Goal: Communication & Community: Answer question/provide support

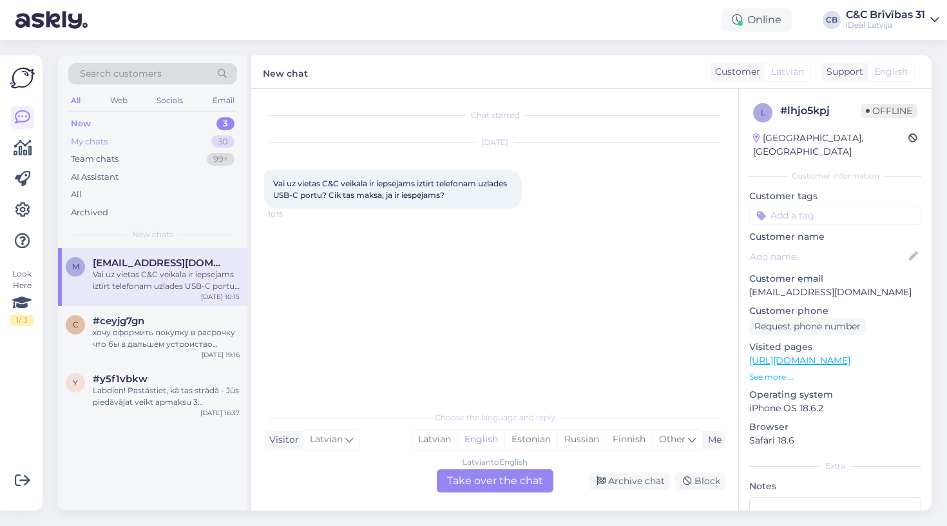
click at [185, 136] on div "My chats 30" at bounding box center [152, 142] width 169 height 18
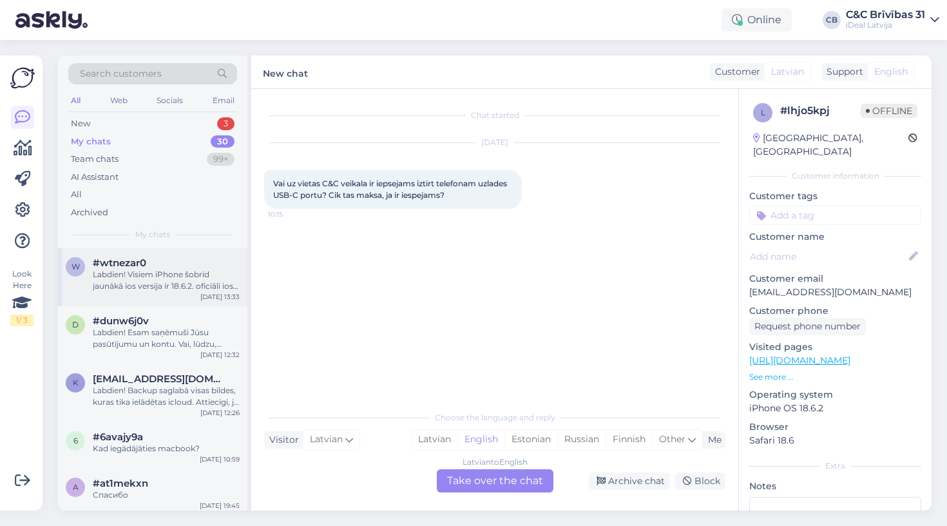
click at [166, 278] on div "Labdien! Visiem iPhone šobrīd jaunākā ios versija ir 18.6.2. oficiāli ios 26 bū…" at bounding box center [166, 280] width 147 height 23
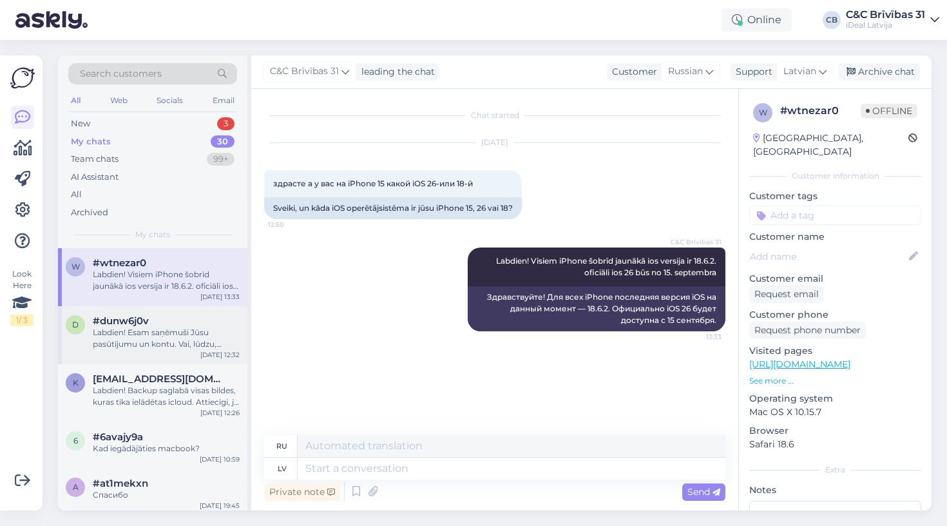
click at [184, 333] on div "Labdien! Esam saņēmuši Jūsu pasūtījumu un kontu. Vai, lūdzu, variet norādīt sav…" at bounding box center [166, 338] width 147 height 23
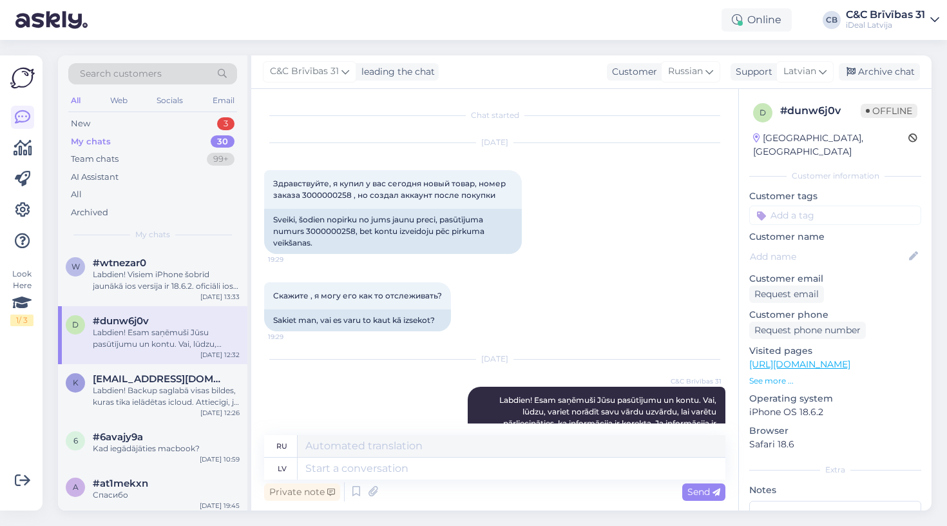
scroll to position [108, 0]
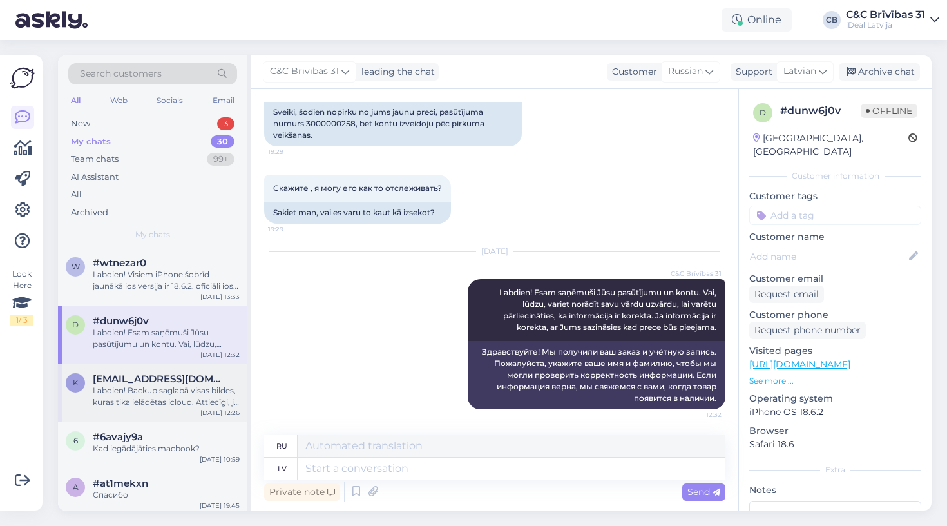
click at [191, 364] on div "k [EMAIL_ADDRESS][DOMAIN_NAME] Labdien! Backup saglabā visas bildes, kuras tika…" at bounding box center [152, 393] width 189 height 58
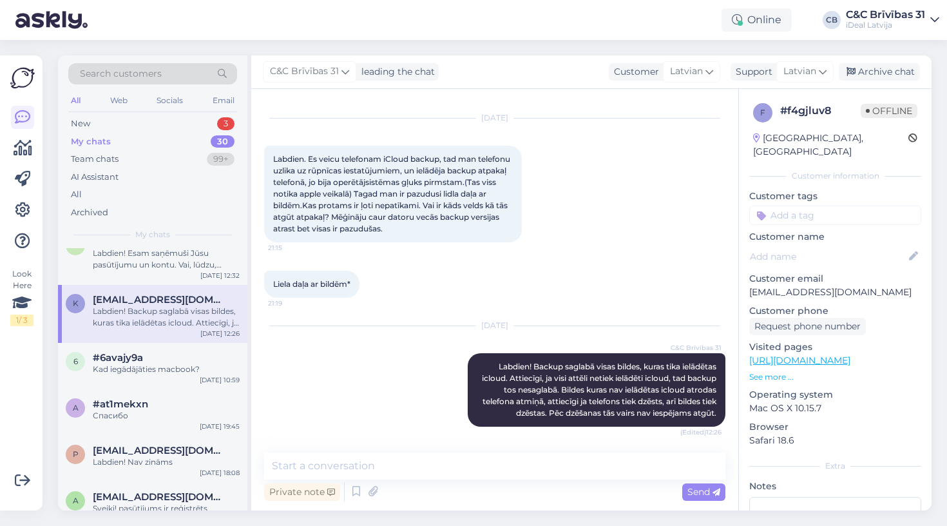
scroll to position [79, 0]
click at [191, 364] on div "Kad iegādājāties macbook?" at bounding box center [166, 370] width 147 height 12
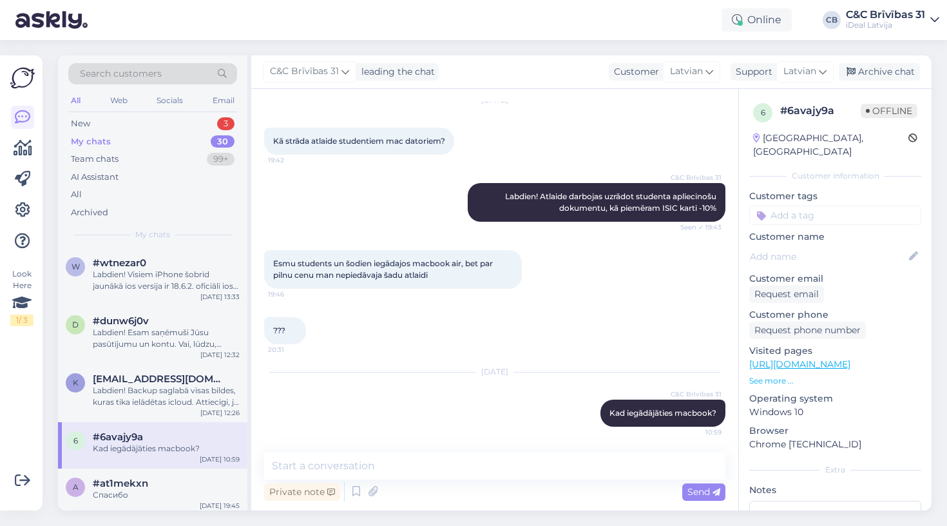
scroll to position [0, 0]
click at [178, 271] on div "Labdien! Visiem iPhone šobrīd jaunākā ios versija ir 18.6.2. oficiāli ios 26 bū…" at bounding box center [166, 280] width 147 height 23
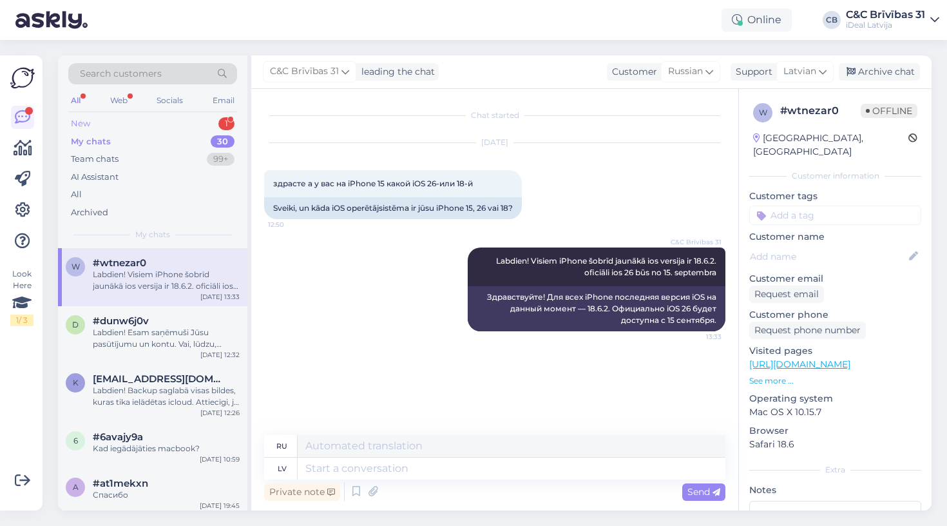
click at [201, 115] on div "New 1" at bounding box center [152, 124] width 169 height 18
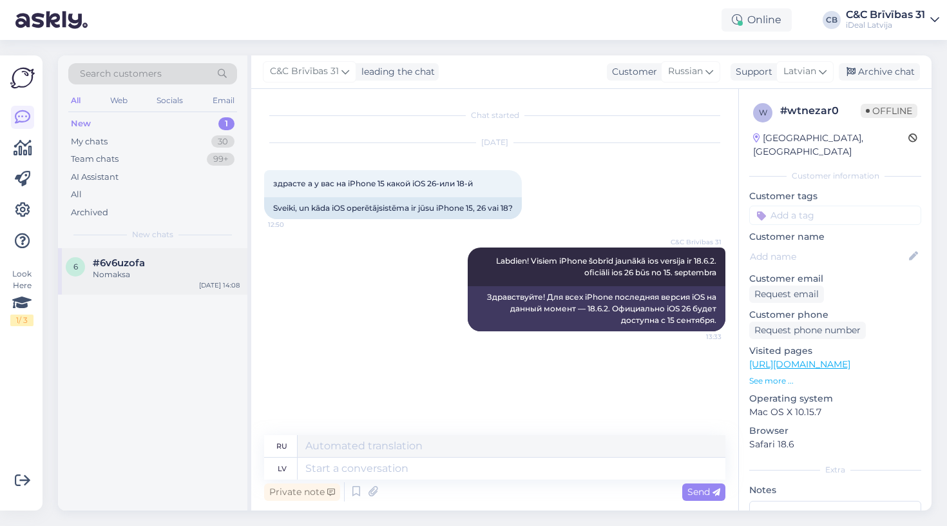
click at [154, 269] on div "Nomaksa" at bounding box center [166, 275] width 147 height 12
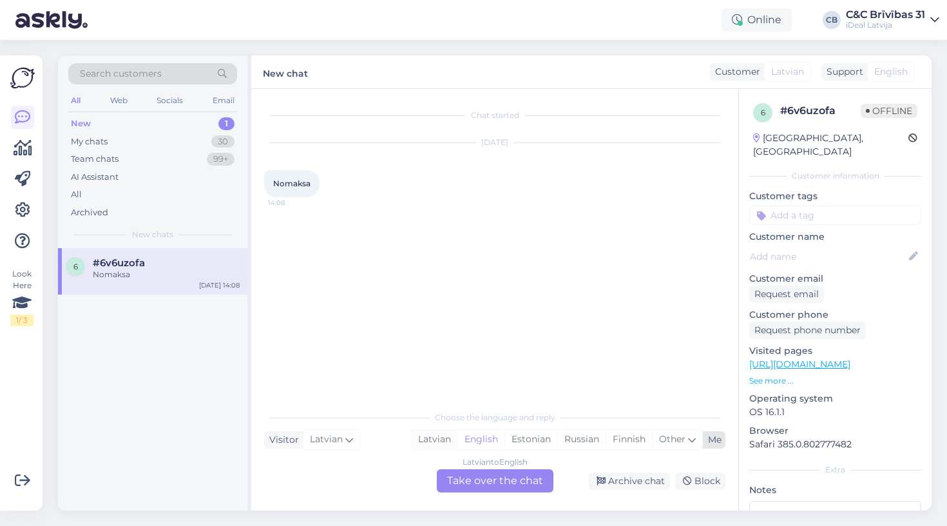
click at [435, 443] on div "Latvian" at bounding box center [435, 439] width 46 height 19
click at [485, 469] on div "Choose the language and reply Visitor Latvian Me Latvian English Estonian Russi…" at bounding box center [494, 448] width 461 height 88
click at [485, 476] on div "Latvian to Latvian Take over the chat" at bounding box center [495, 480] width 117 height 23
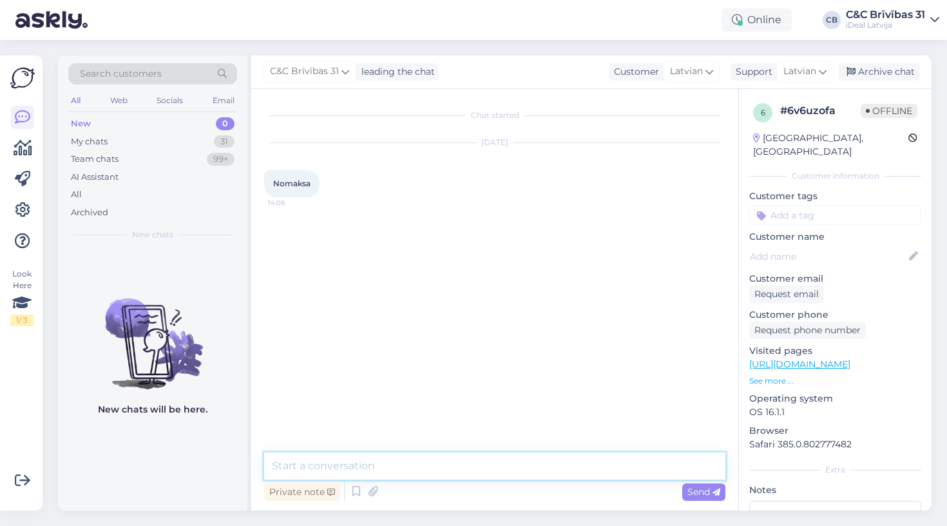
click at [503, 460] on textarea at bounding box center [494, 465] width 461 height 27
type textarea "l"
type textarea "Labdien! Vai variet, lūdzu, precizēt?"
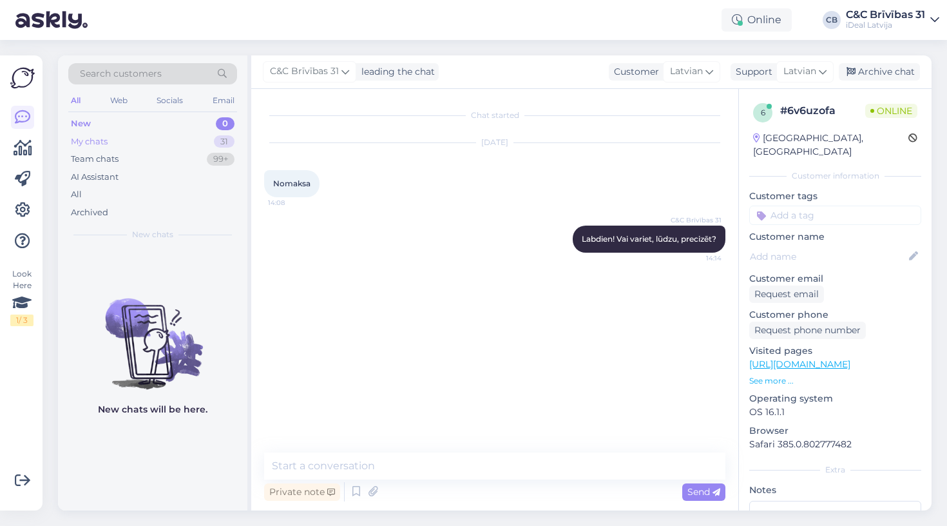
click at [137, 135] on div "My chats 31" at bounding box center [152, 142] width 169 height 18
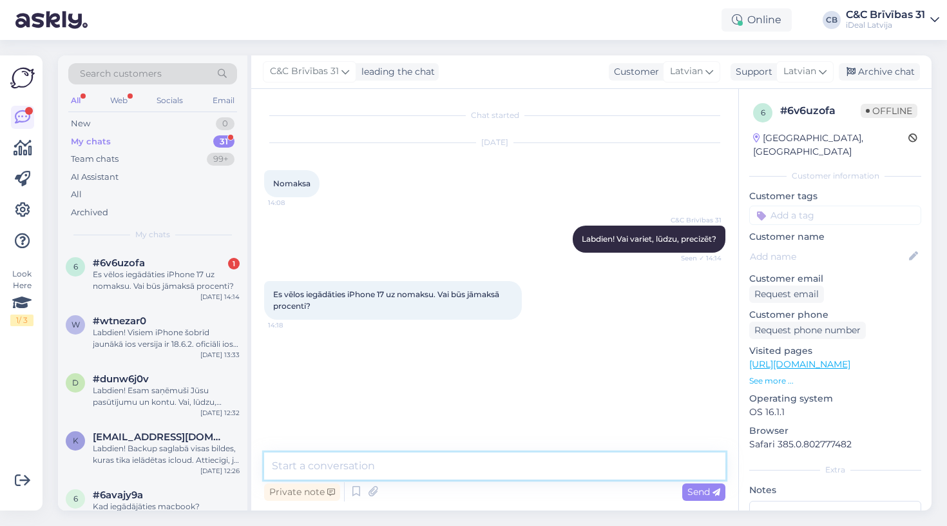
click at [380, 474] on textarea at bounding box center [494, 465] width 461 height 27
click at [283, 468] on textarea "Šobrīd ir pieejams 0% l" at bounding box center [494, 465] width 461 height 27
drag, startPoint x: 381, startPoint y: 465, endPoint x: 166, endPoint y: 458, distance: 214.8
click at [166, 458] on div "Search customers All Web Socials Email New 0 My chats 31 Team chats 99+ AI Assi…" at bounding box center [495, 282] width 874 height 455
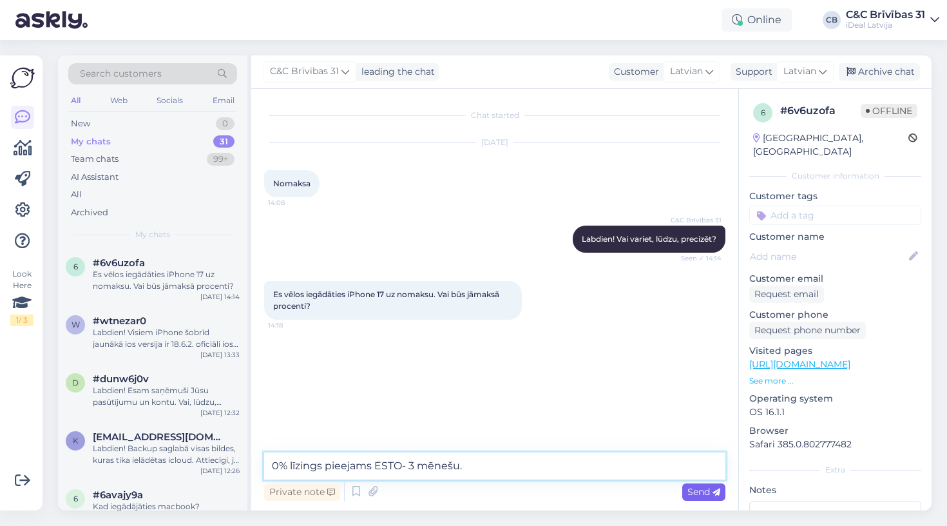
type textarea "0% līzings pieejams ESTO- 3 mēnešu."
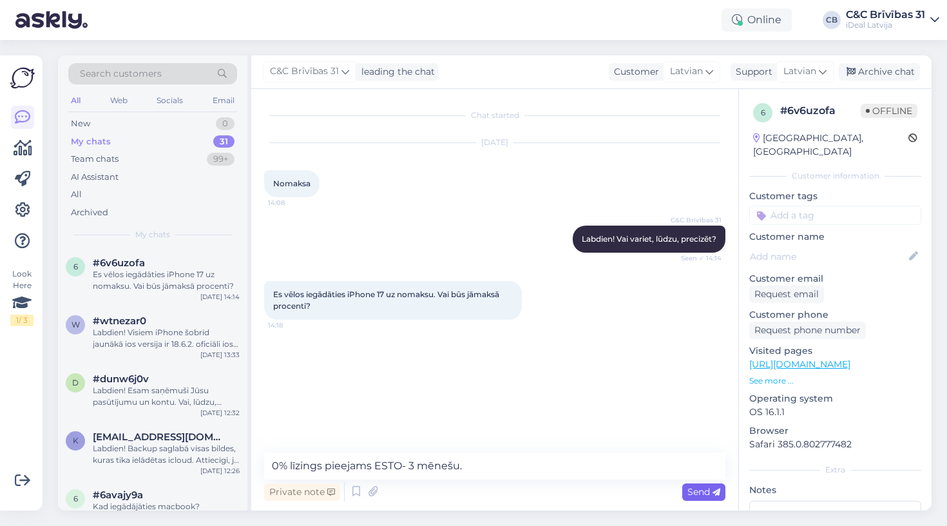
click at [706, 493] on span "Send" at bounding box center [704, 492] width 33 height 12
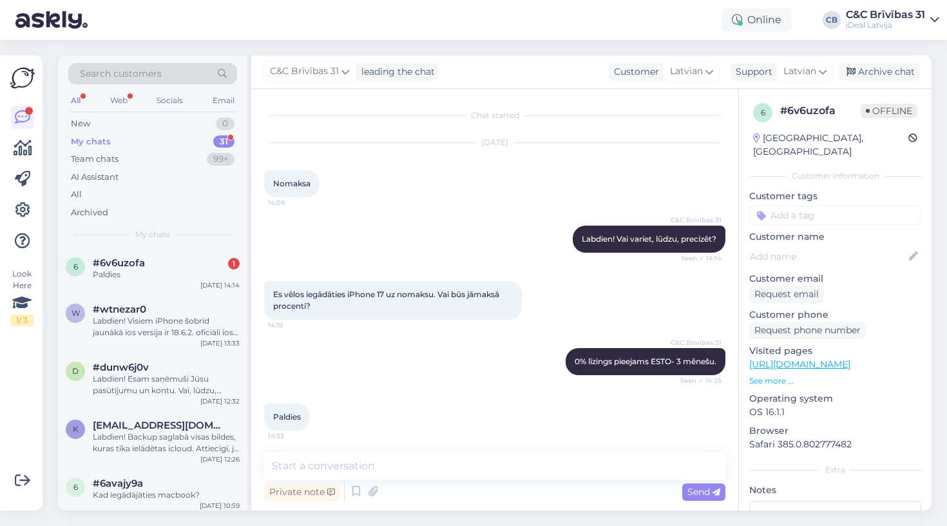
scroll to position [4, 0]
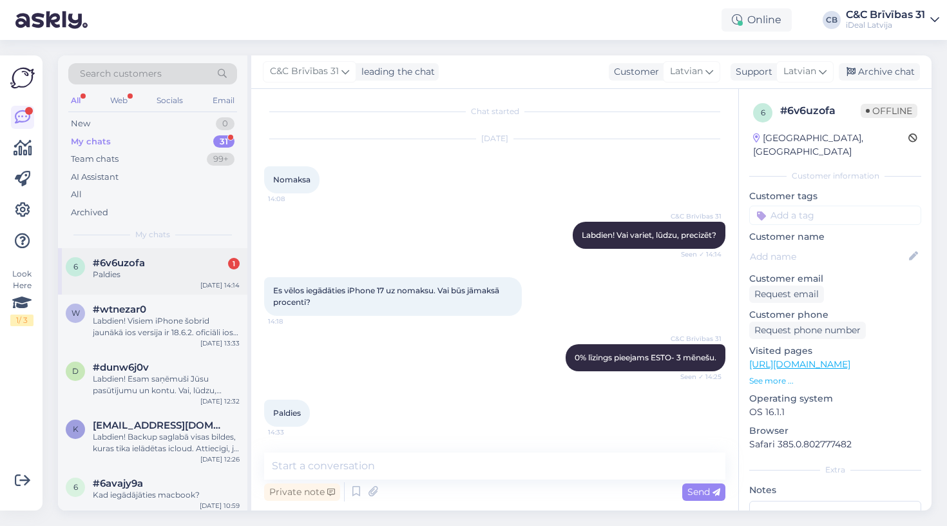
click at [136, 277] on div "Paldies" at bounding box center [166, 275] width 147 height 12
click at [148, 124] on div "New 0" at bounding box center [152, 124] width 169 height 18
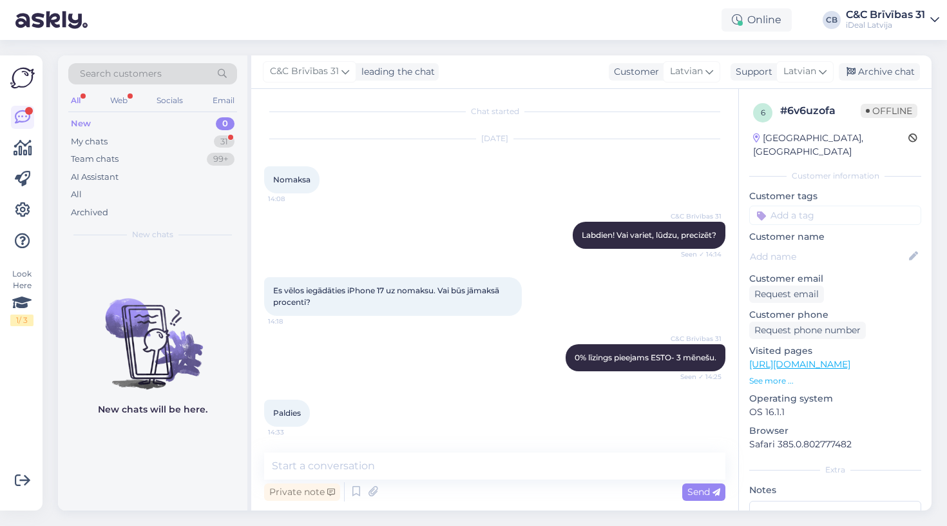
scroll to position [0, 0]
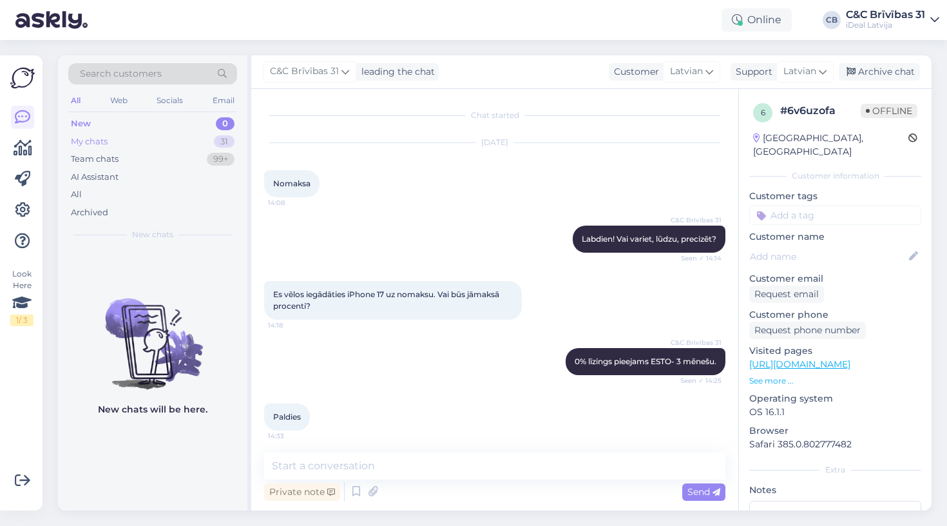
click at [177, 145] on div "My chats 31" at bounding box center [152, 142] width 169 height 18
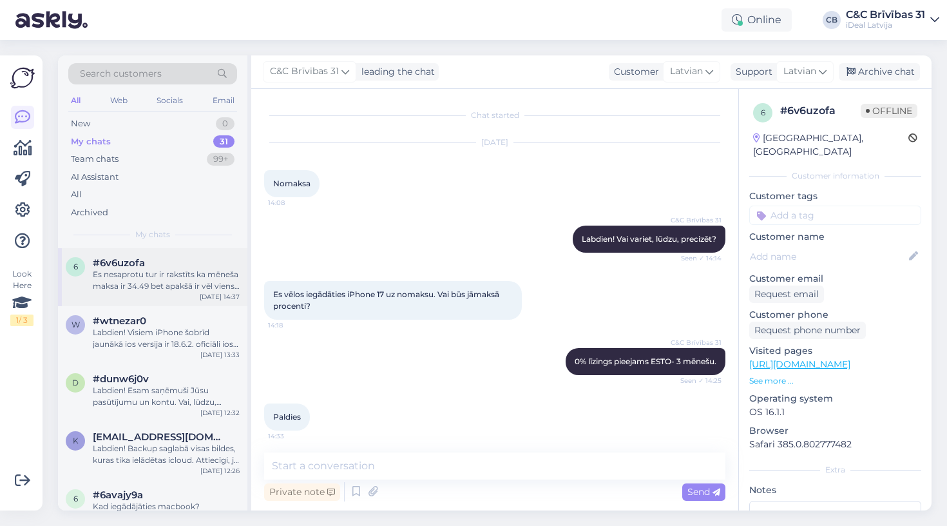
click at [175, 276] on div "Es nesaprotu tur ir rakstīts ka mēneša maksa ir 34.49 bet apakšā ir vēl viens i…" at bounding box center [166, 280] width 147 height 23
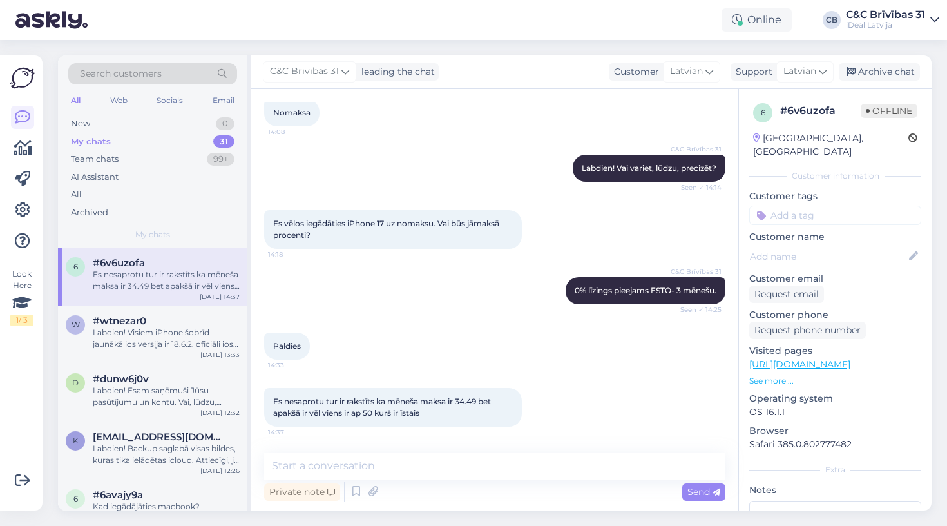
drag, startPoint x: 337, startPoint y: 407, endPoint x: 411, endPoint y: 425, distance: 76.1
click at [411, 425] on div "Es nesaprotu tur ir rakstīts ka mēneša maksa ir 34.49 bet apakšā ir vēl viens i…" at bounding box center [393, 407] width 258 height 39
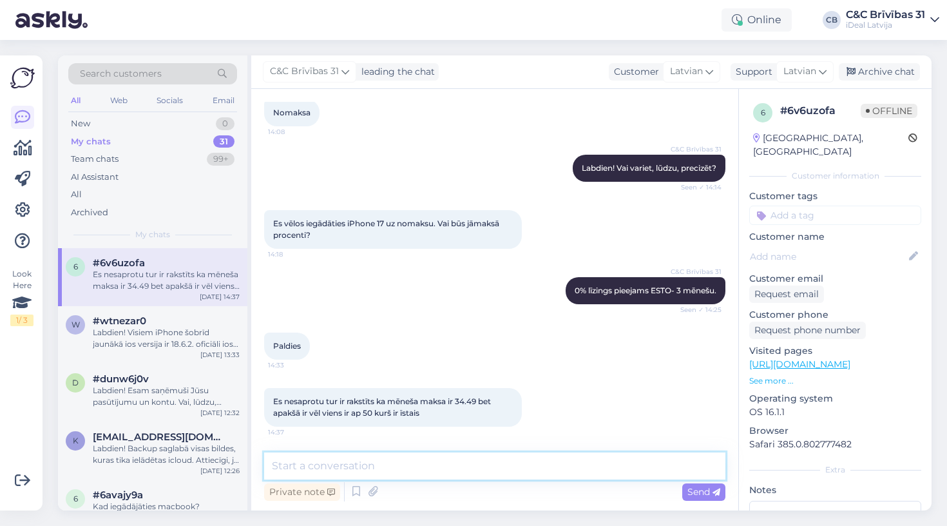
click at [414, 469] on textarea at bounding box center [494, 465] width 461 height 27
click at [387, 466] on textarea "īstais ir ar nosaukumu Esto 3 cena" at bounding box center [494, 465] width 461 height 27
click at [469, 468] on textarea "īstais ir ar nosaukumu "Esto 3 cena" at bounding box center [494, 465] width 461 height 27
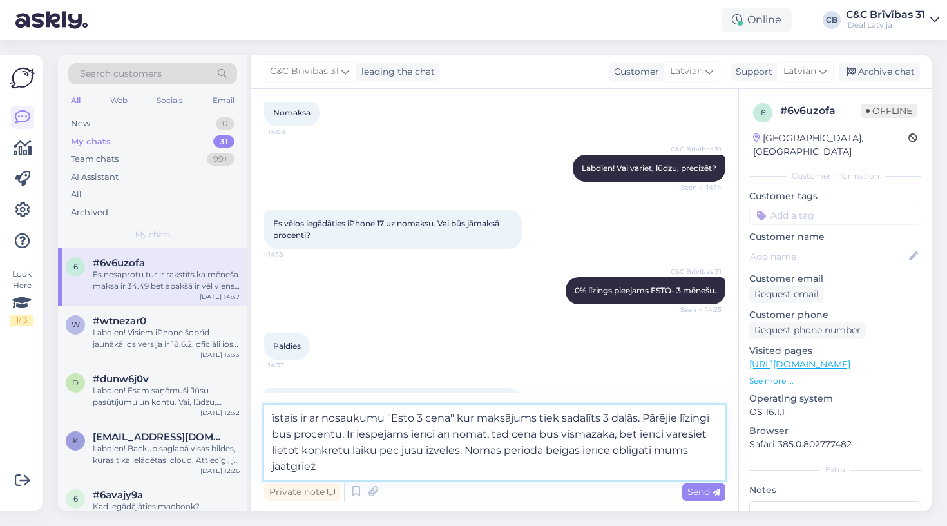
type textarea "īstais ir ar nosaukumu "Esto 3 cena" kur maksājums tiek sadalīts 3 daļās. Pārēj…"
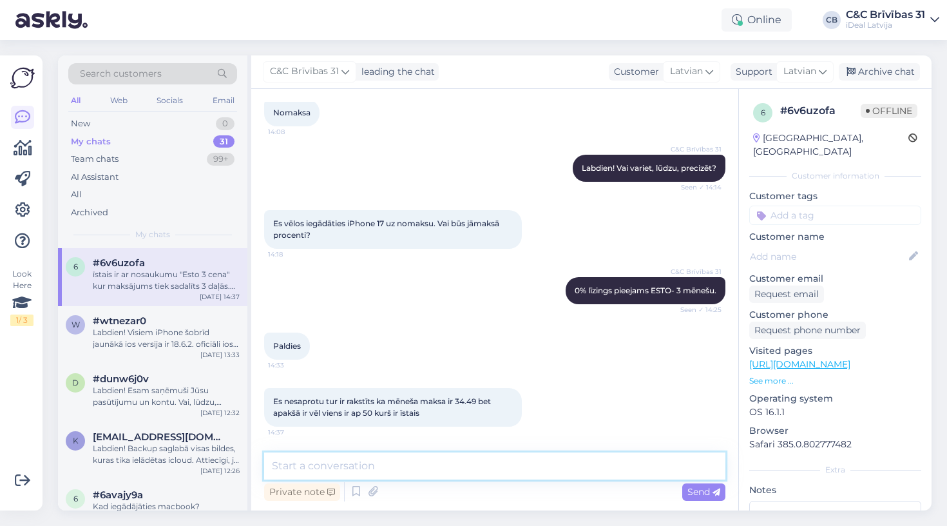
scroll to position [173, 0]
